Goal: Check status: Check status

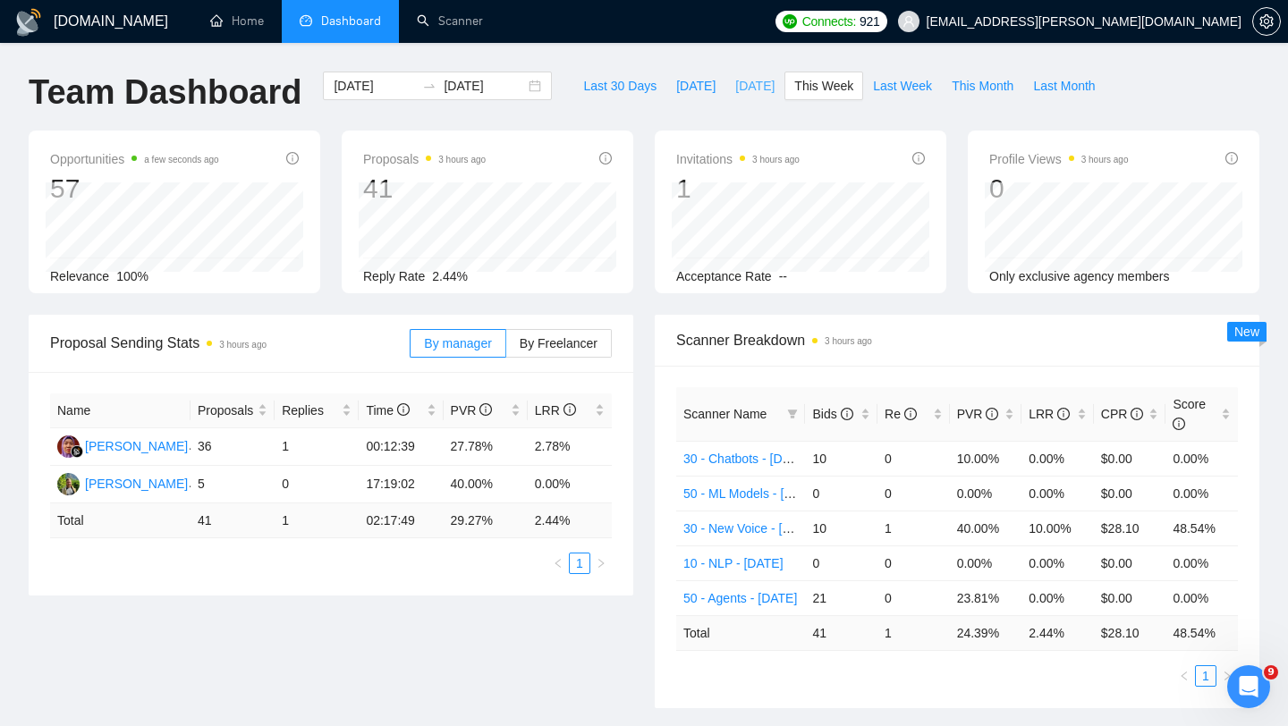
click at [757, 88] on span "[DATE]" at bounding box center [754, 86] width 39 height 20
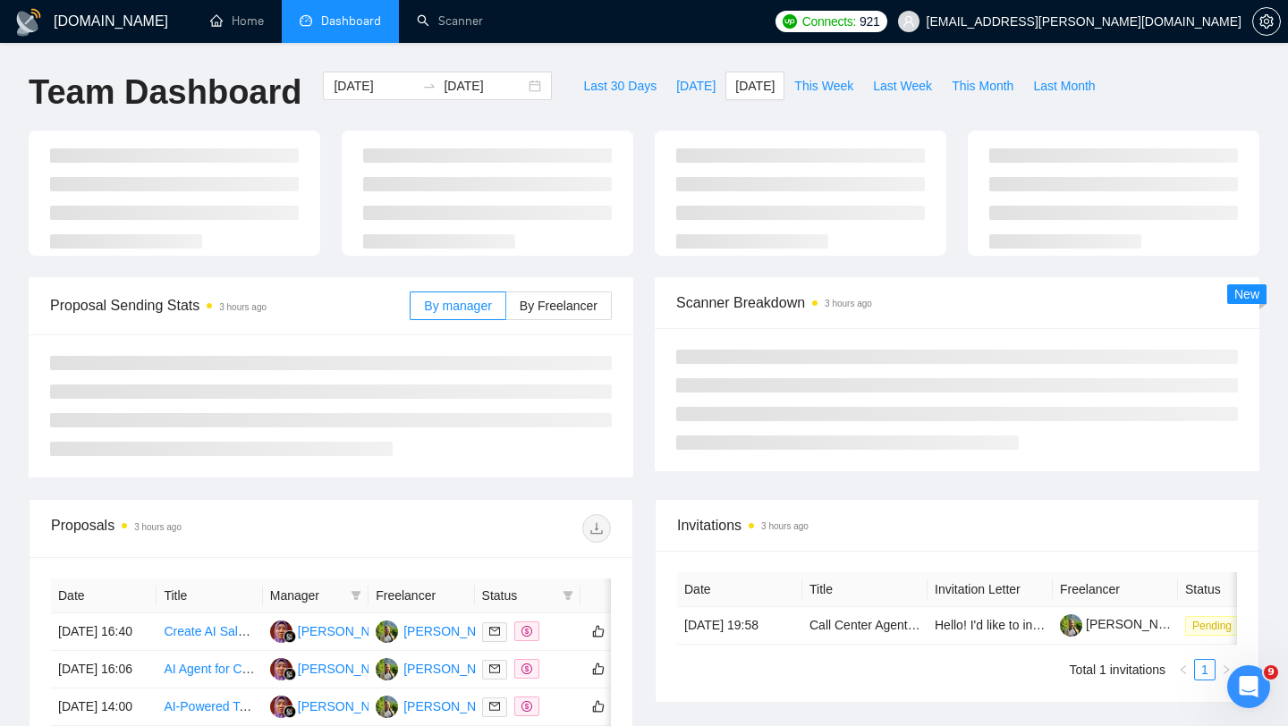
type input "[DATE]"
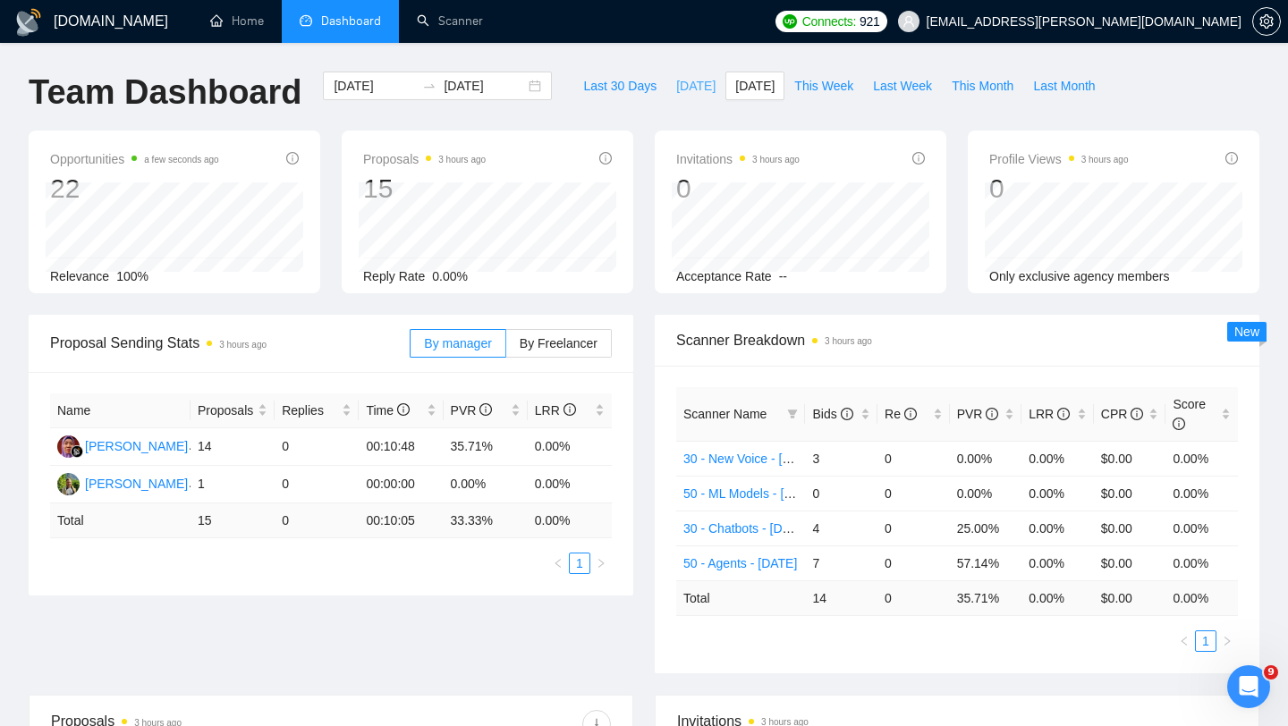
click at [676, 90] on span "[DATE]" at bounding box center [695, 86] width 39 height 20
type input "[DATE]"
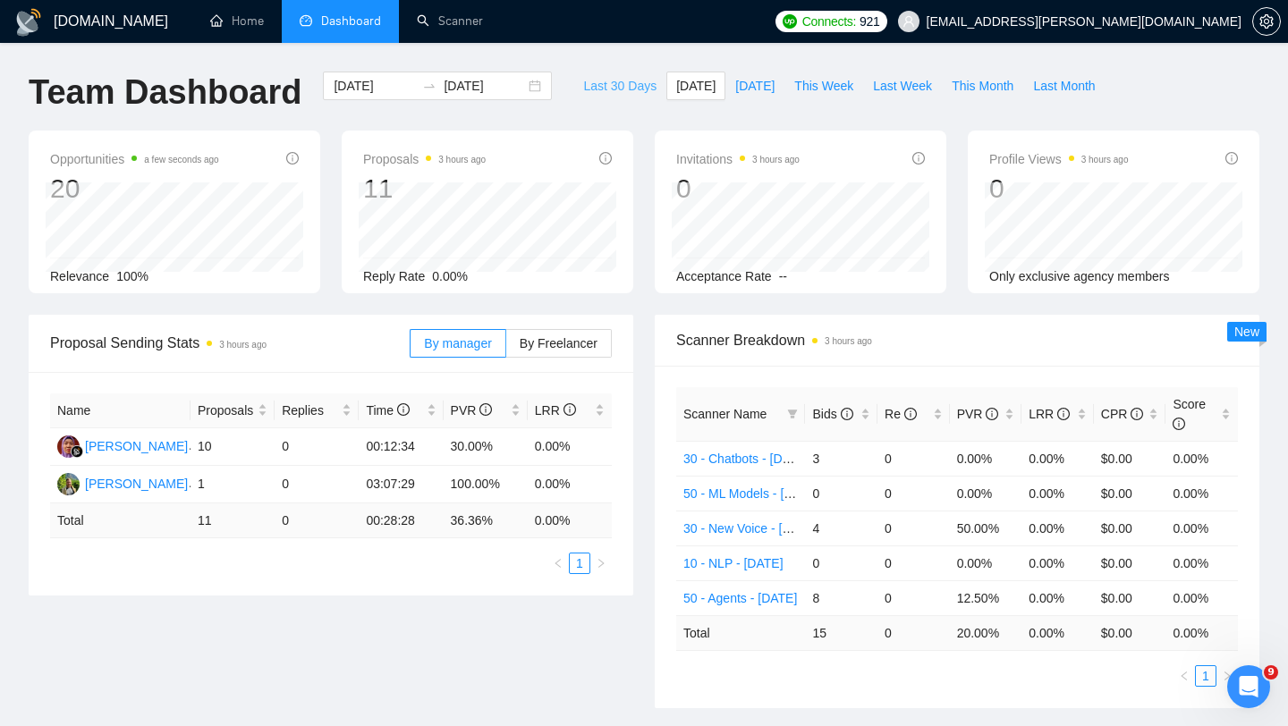
click at [641, 96] on button "Last 30 Days" at bounding box center [619, 86] width 93 height 29
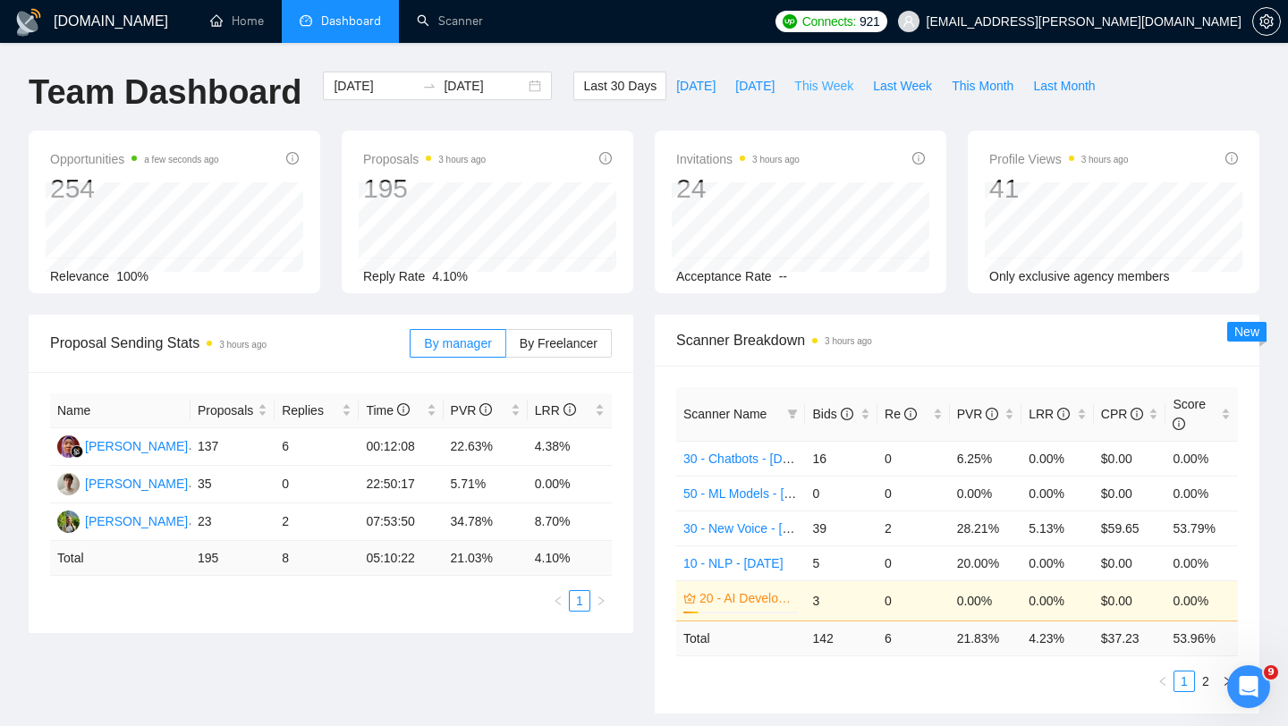
click at [809, 78] on span "This Week" at bounding box center [823, 86] width 59 height 20
type input "[DATE]"
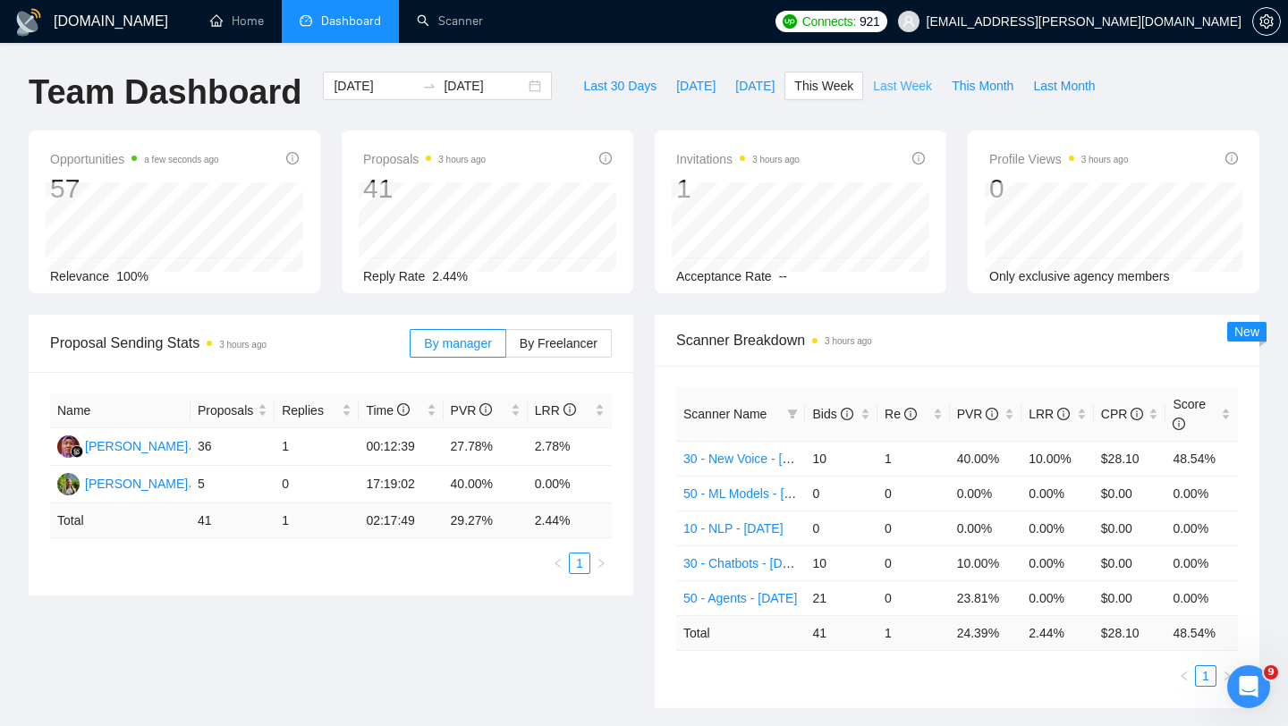
click at [879, 85] on span "Last Week" at bounding box center [902, 86] width 59 height 20
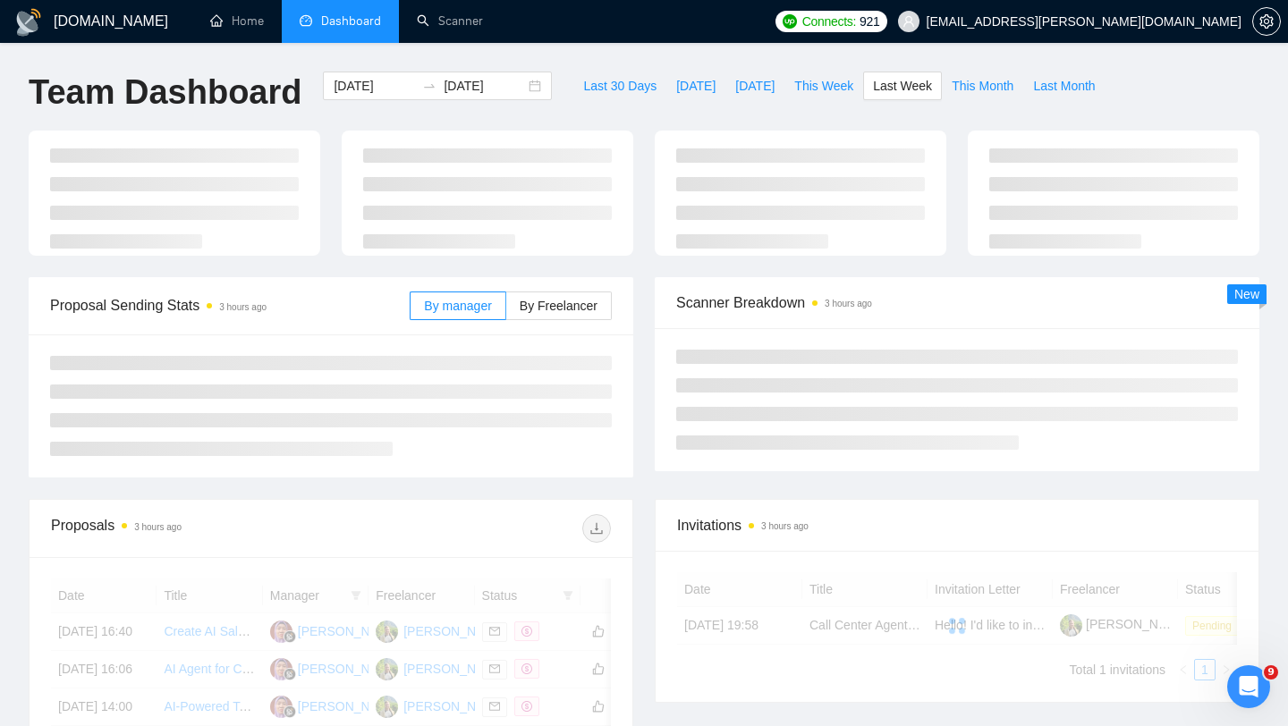
type input "[DATE]"
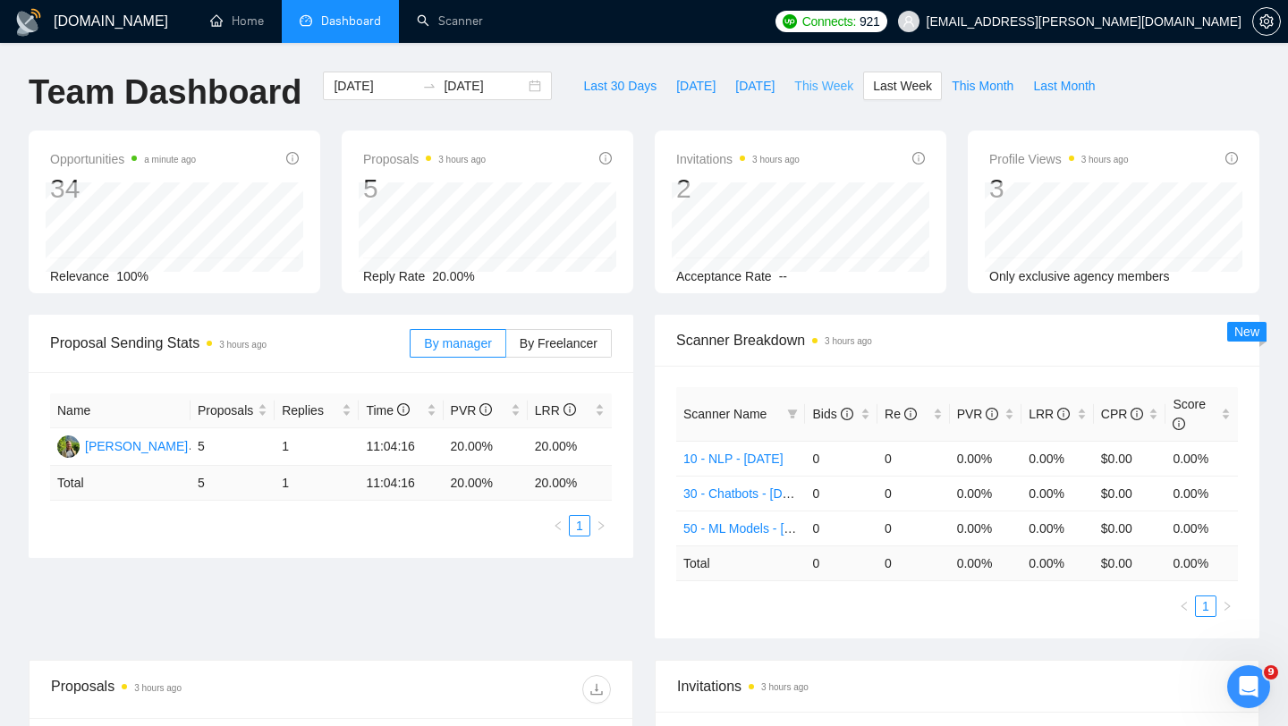
click at [824, 81] on span "This Week" at bounding box center [823, 86] width 59 height 20
type input "[DATE]"
